Goal: Find contact information: Find contact information

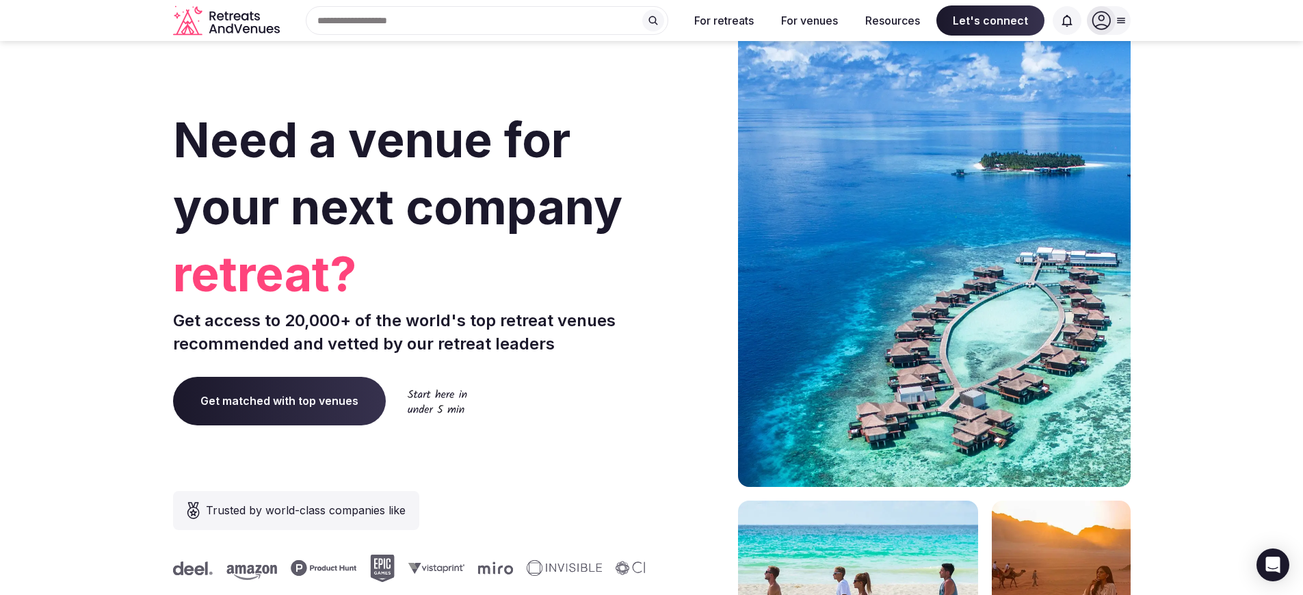
click at [991, 21] on span "Let's connect" at bounding box center [990, 20] width 108 height 30
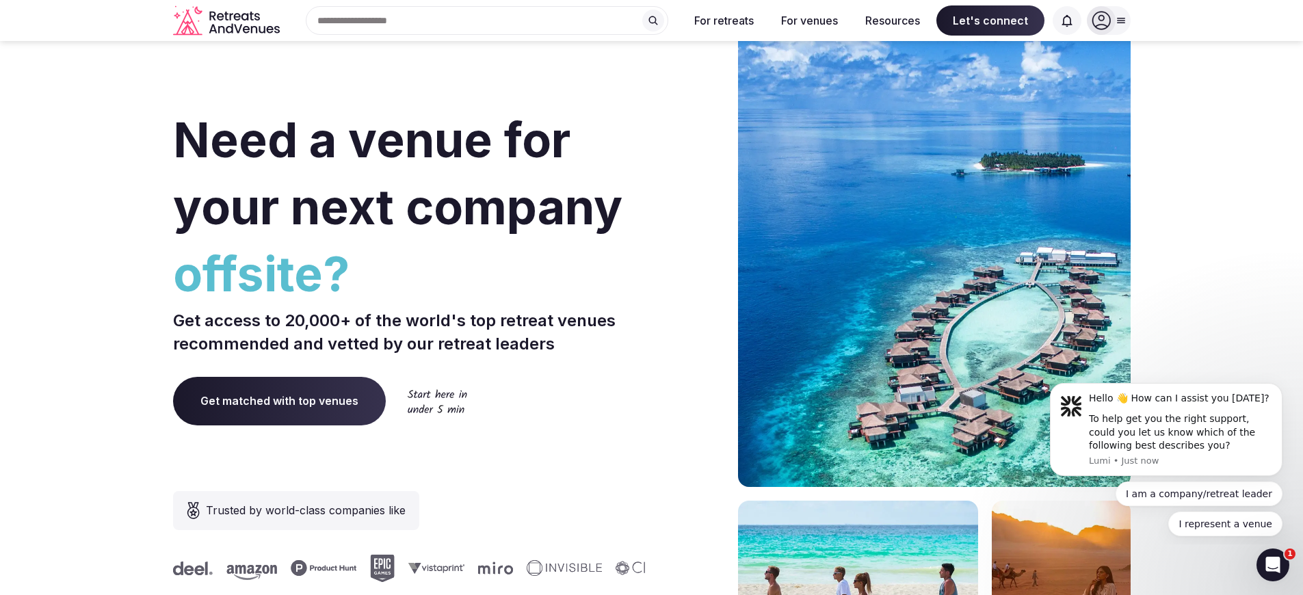
click at [991, 21] on span "Let's connect" at bounding box center [990, 20] width 108 height 30
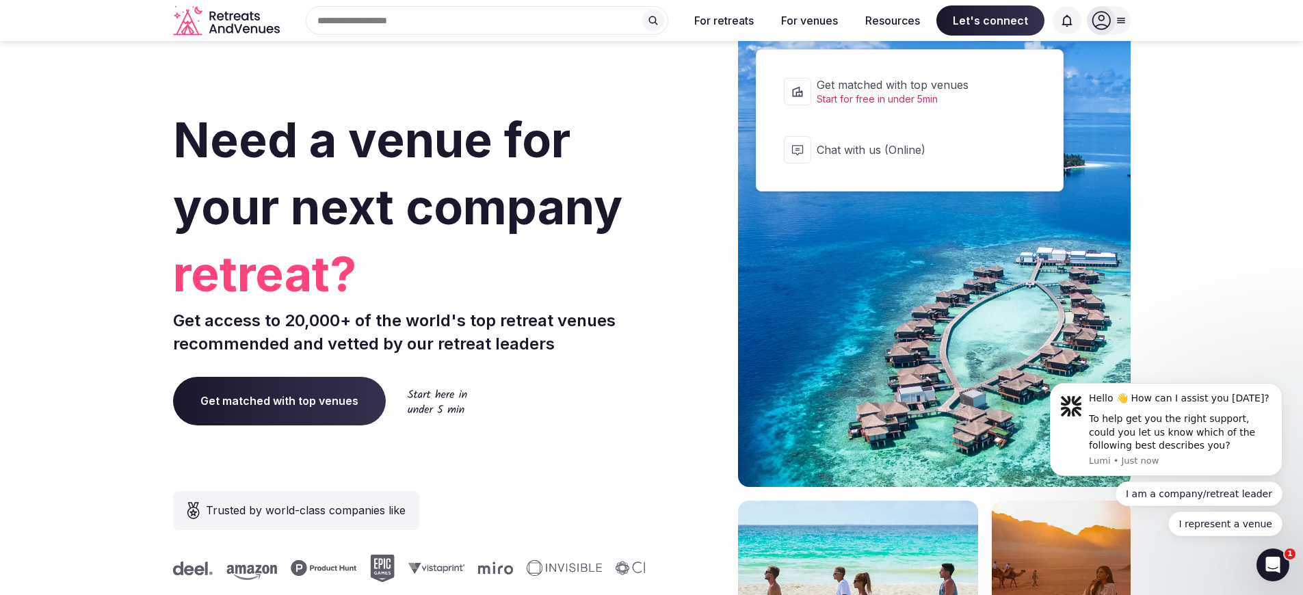
click at [991, 21] on span "Let's connect" at bounding box center [990, 20] width 108 height 30
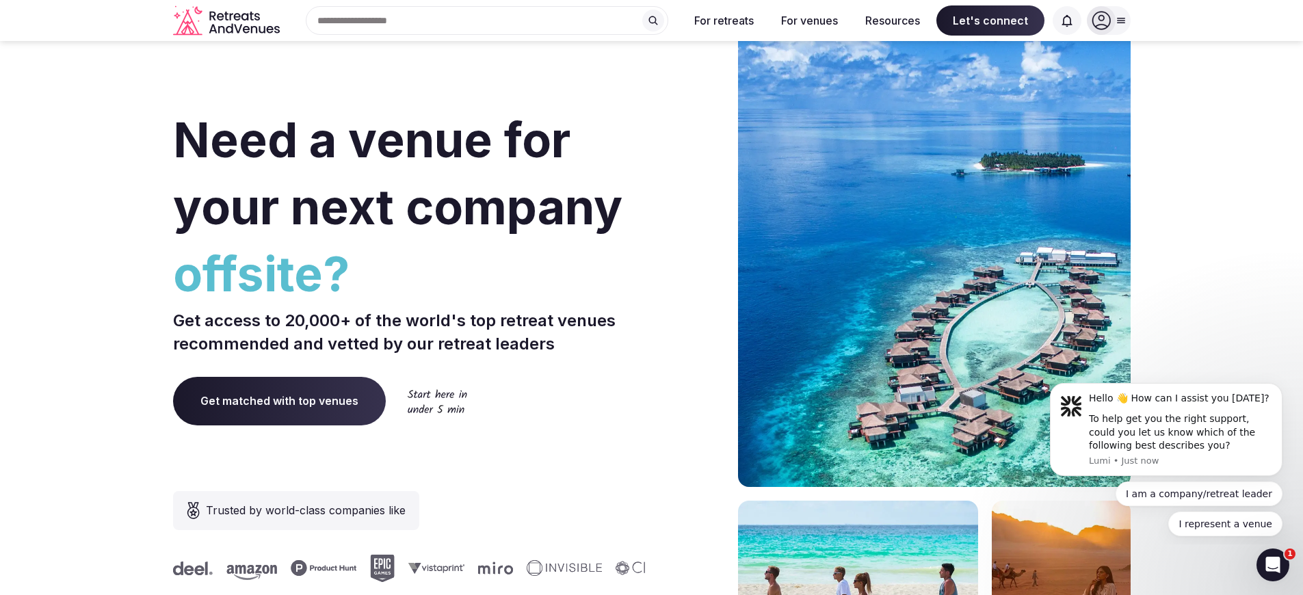
click at [991, 21] on span "Let's connect" at bounding box center [990, 20] width 108 height 30
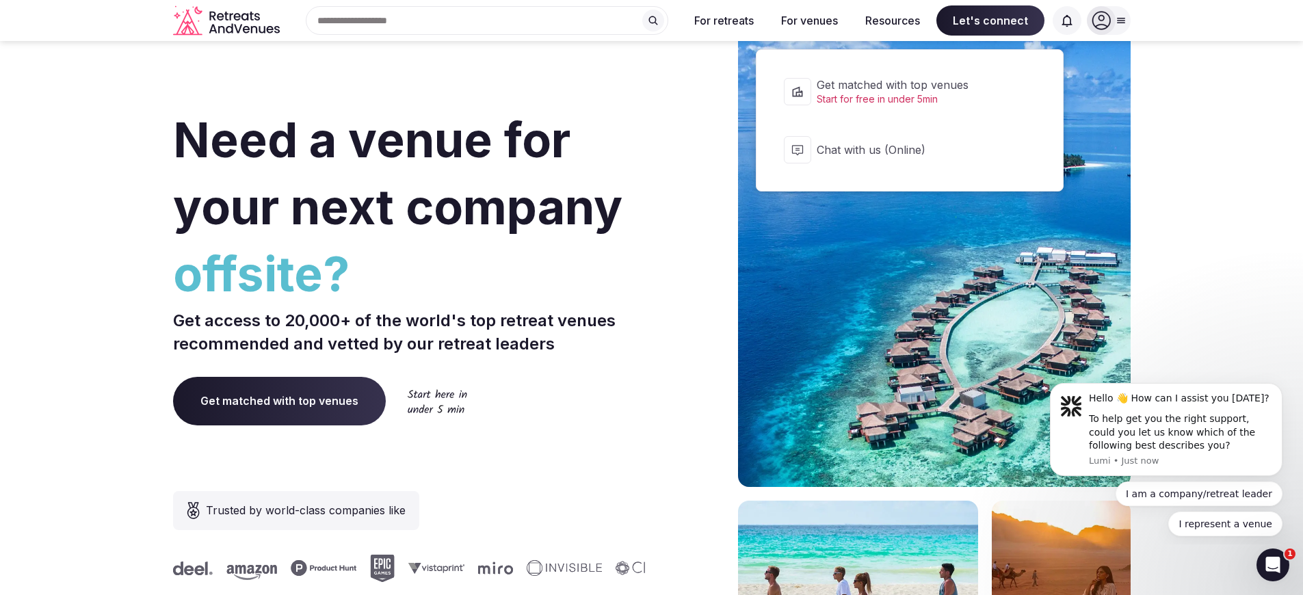
click at [991, 21] on span "Let's connect" at bounding box center [990, 20] width 108 height 30
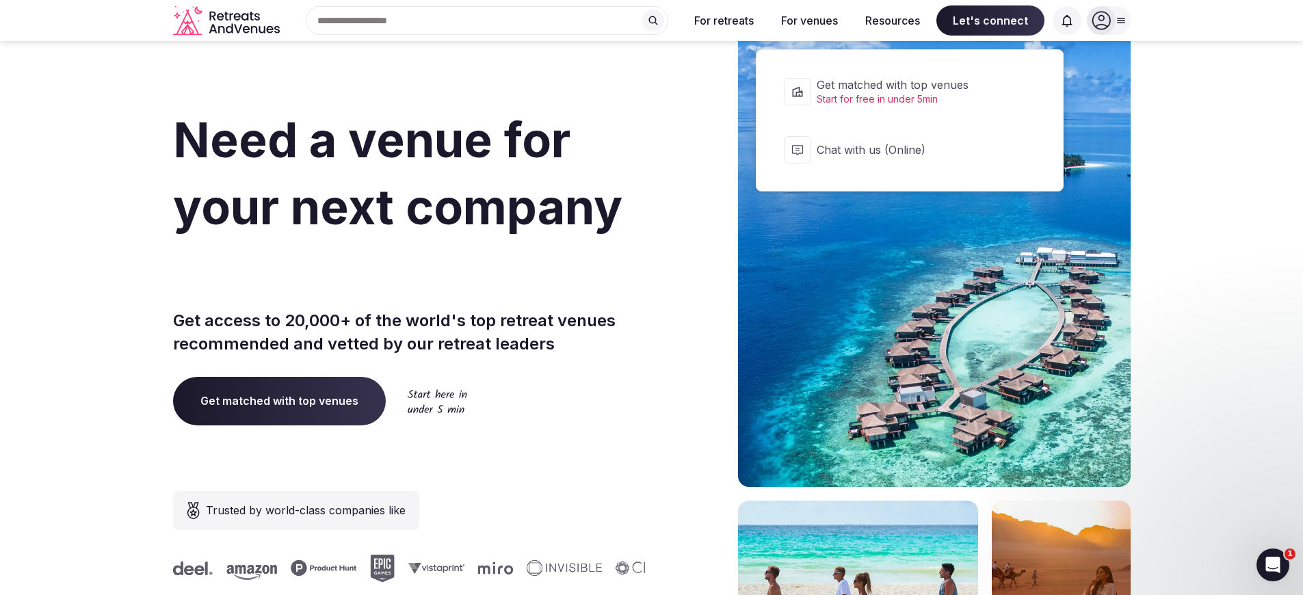
click at [991, 21] on span "Let's connect" at bounding box center [990, 20] width 108 height 30
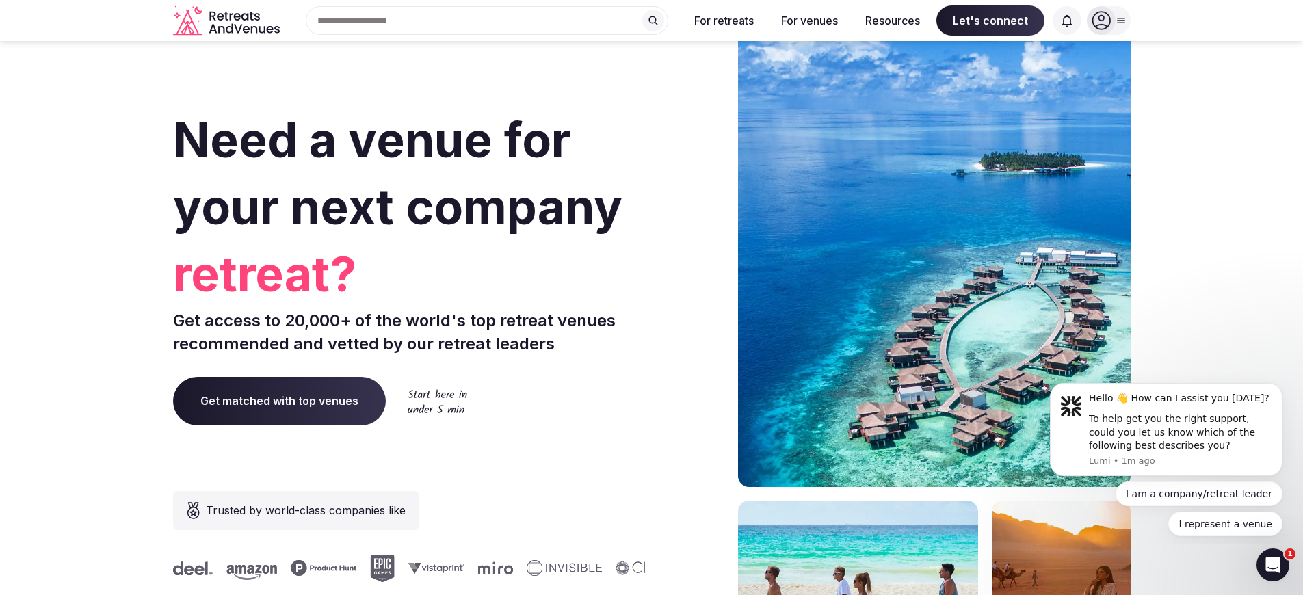
click at [991, 21] on span "Let's connect" at bounding box center [990, 20] width 108 height 30
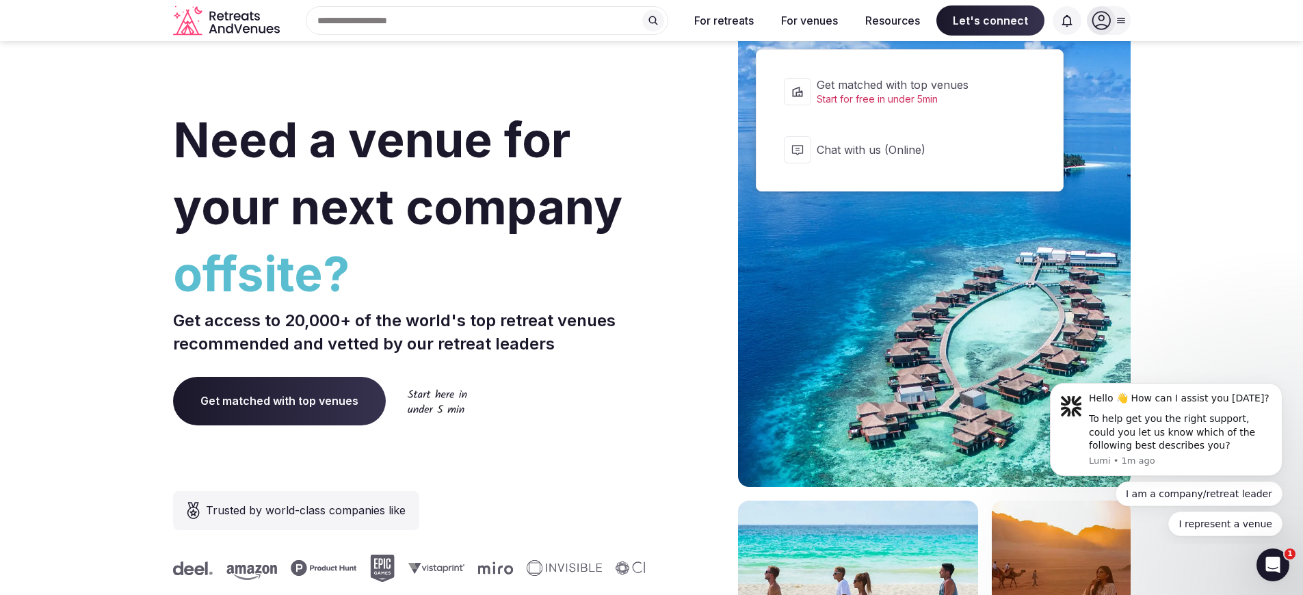
click at [991, 21] on span "Let's connect" at bounding box center [990, 20] width 108 height 30
